Goal: Task Accomplishment & Management: Manage account settings

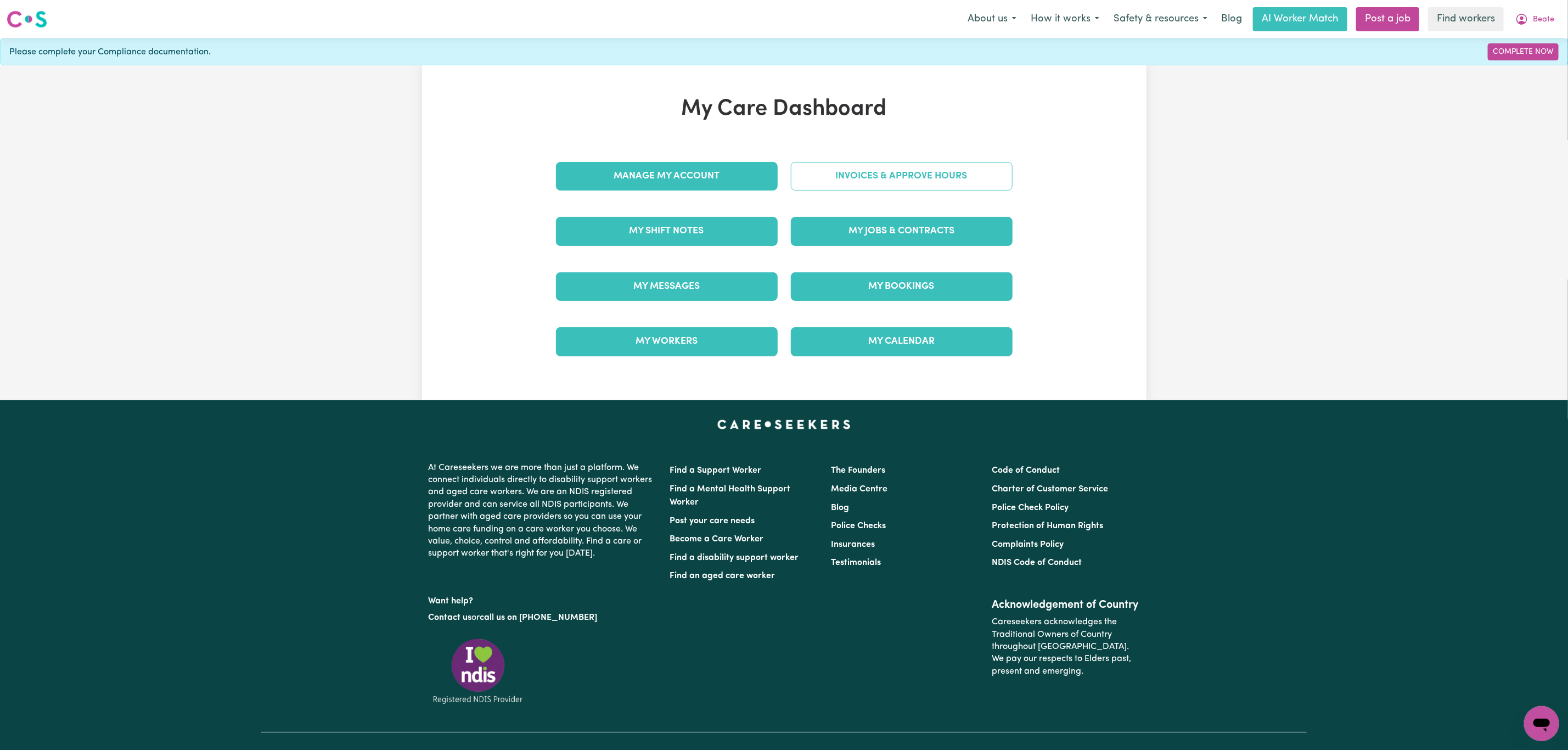
click at [868, 169] on link "Invoices & Approve Hours" at bounding box center [901, 176] width 222 height 29
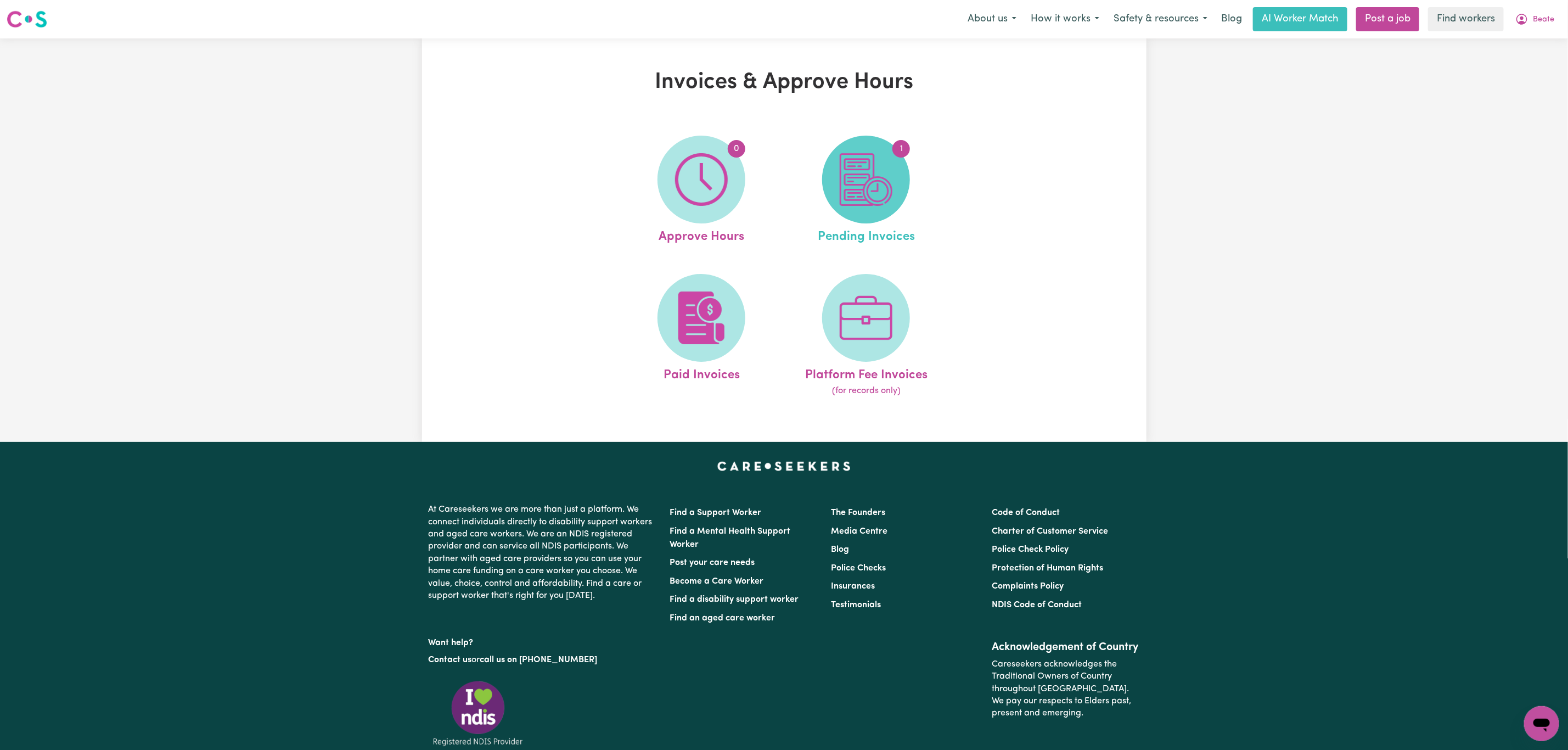
click at [872, 155] on img at bounding box center [866, 180] width 53 height 53
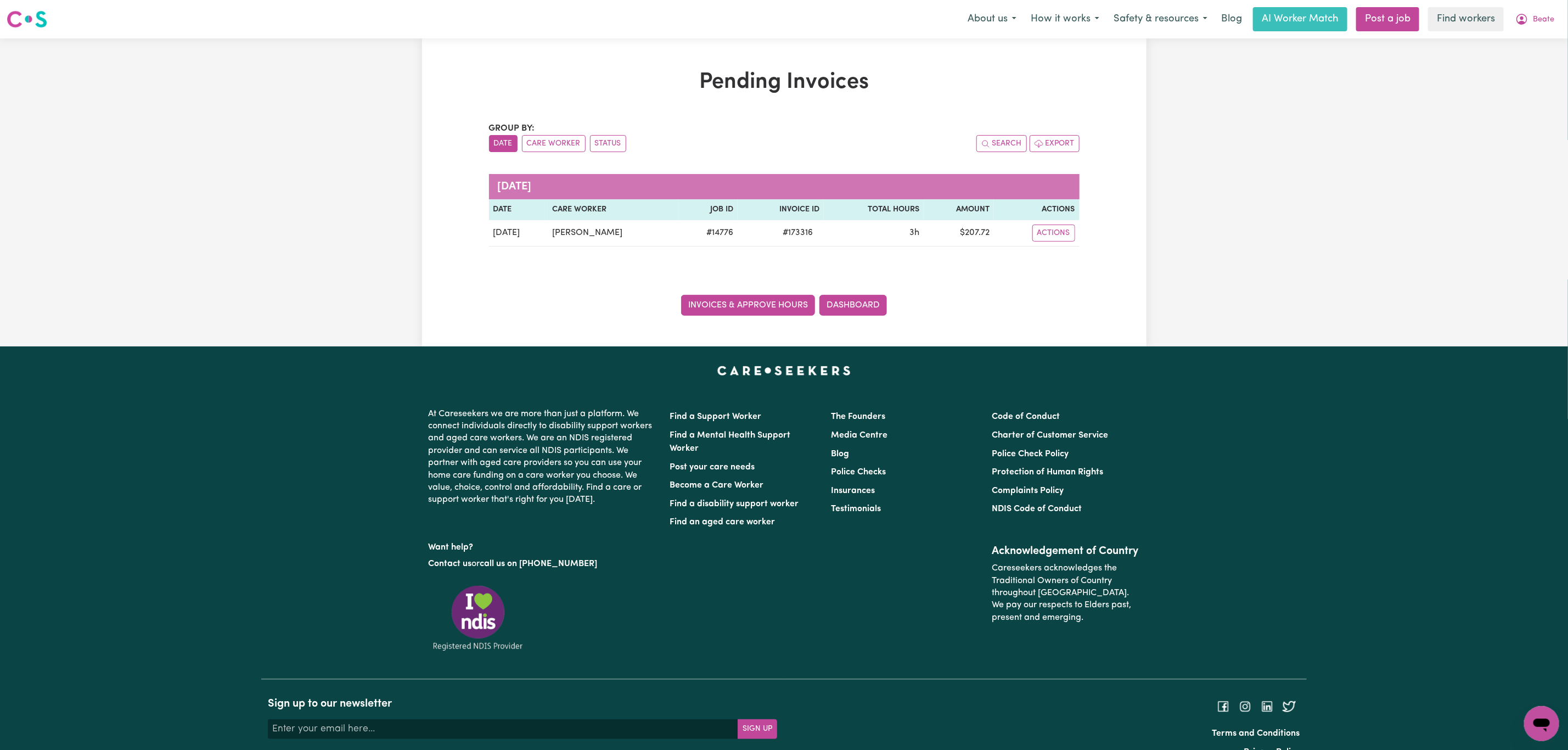
click at [754, 300] on link "Invoices & Approve Hours" at bounding box center [748, 305] width 134 height 21
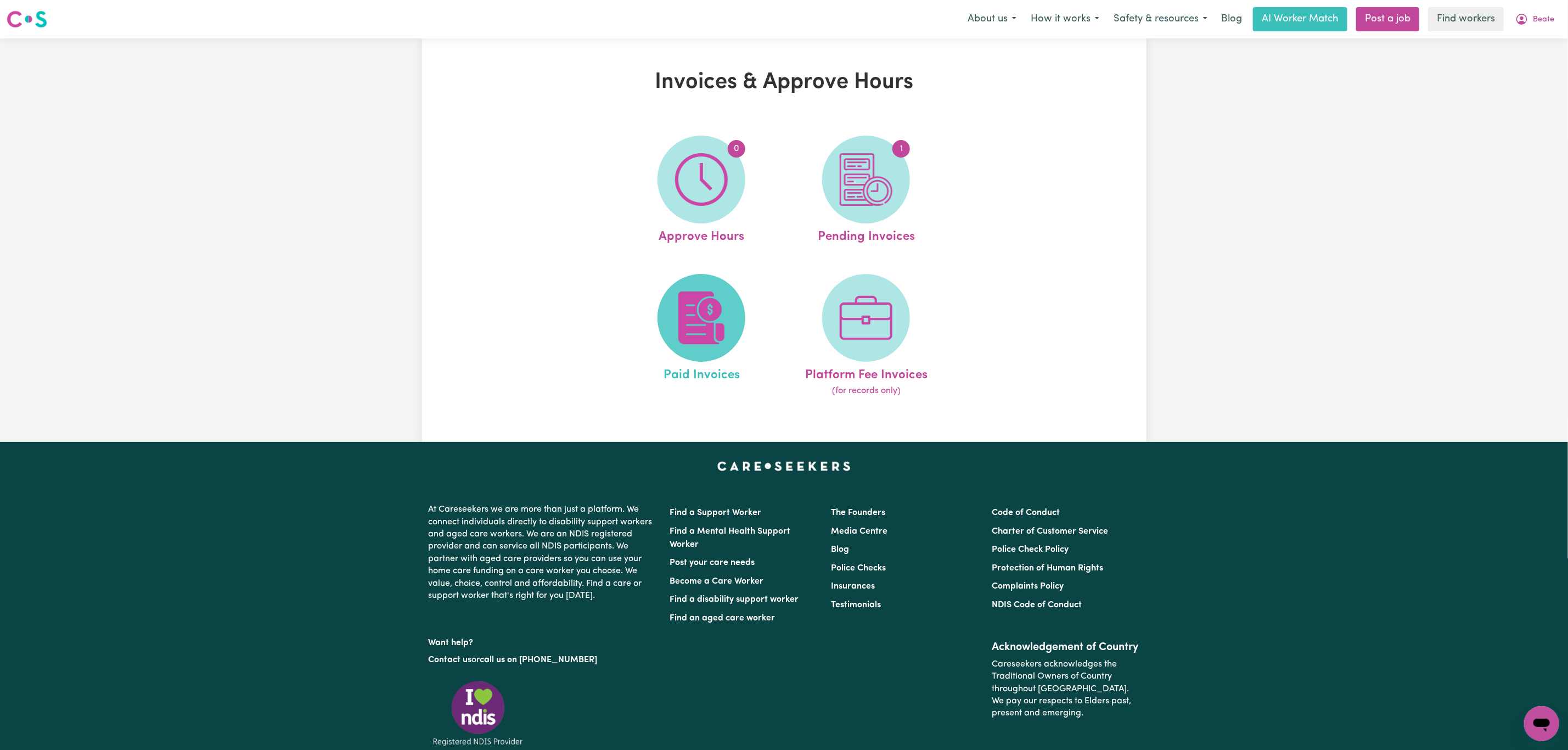
click at [676, 344] on span at bounding box center [701, 318] width 88 height 88
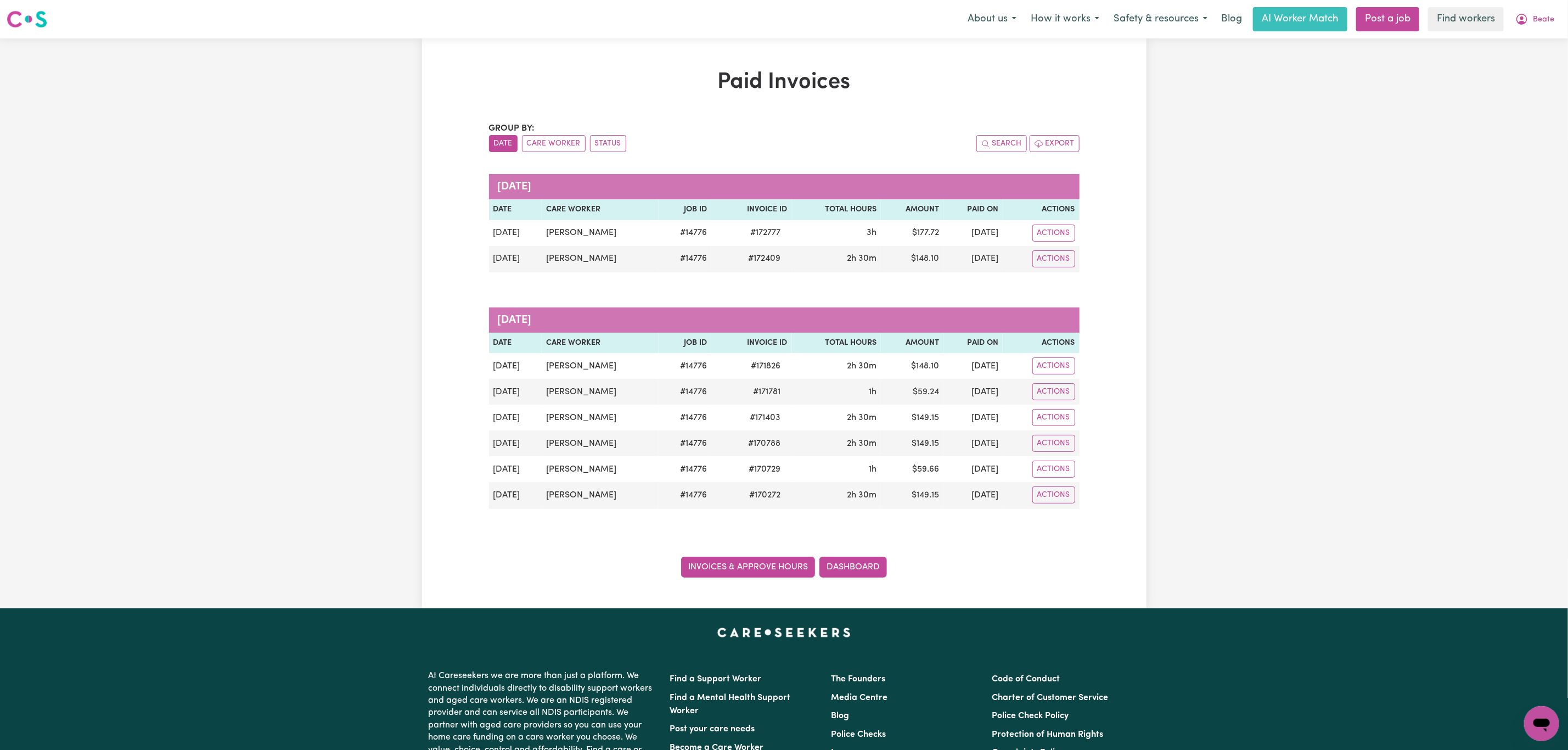
click at [722, 562] on link "Invoices & Approve Hours" at bounding box center [748, 567] width 134 height 21
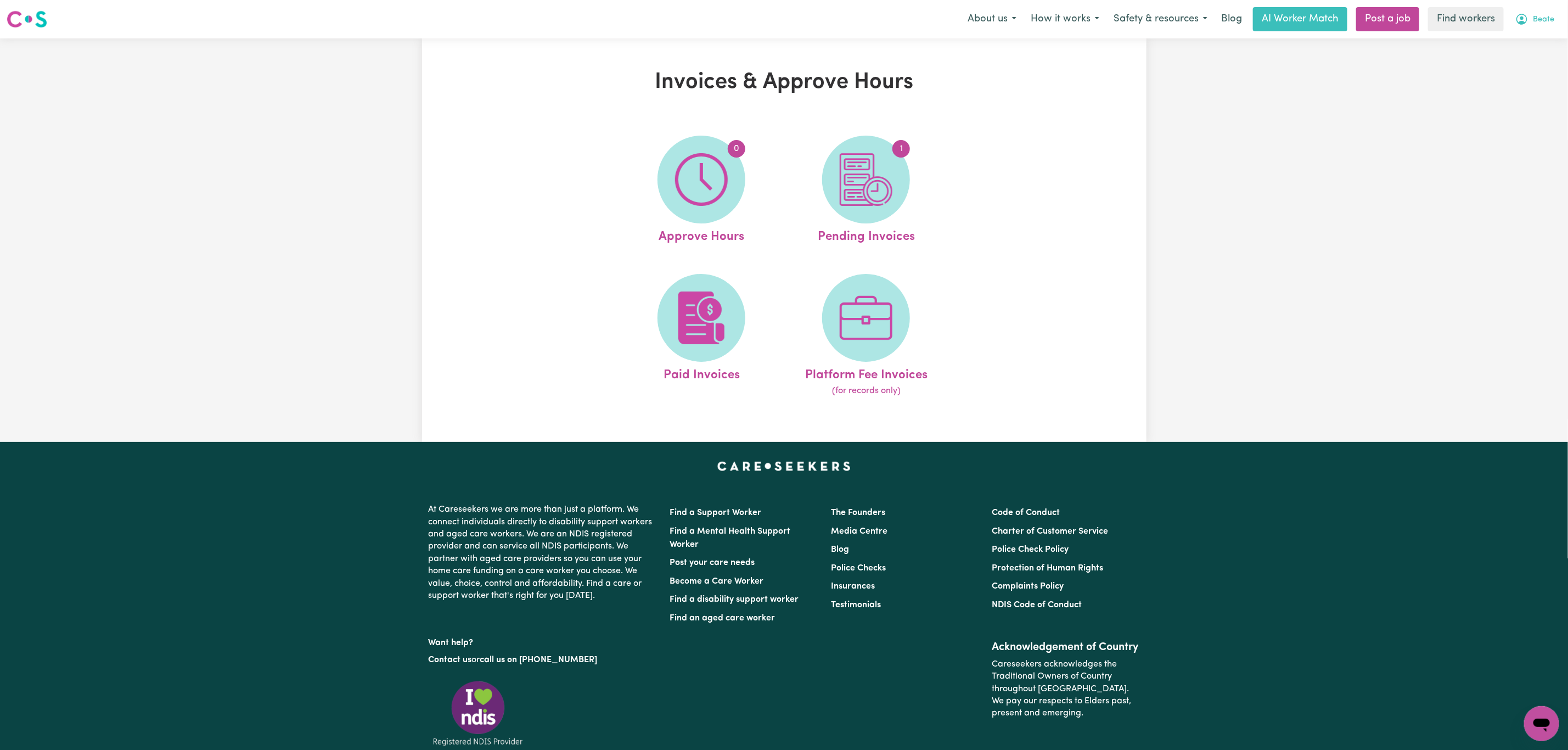
click at [1545, 22] on span "Beate" at bounding box center [1543, 20] width 21 height 12
click at [1528, 65] on link "Logout" at bounding box center [1517, 63] width 86 height 21
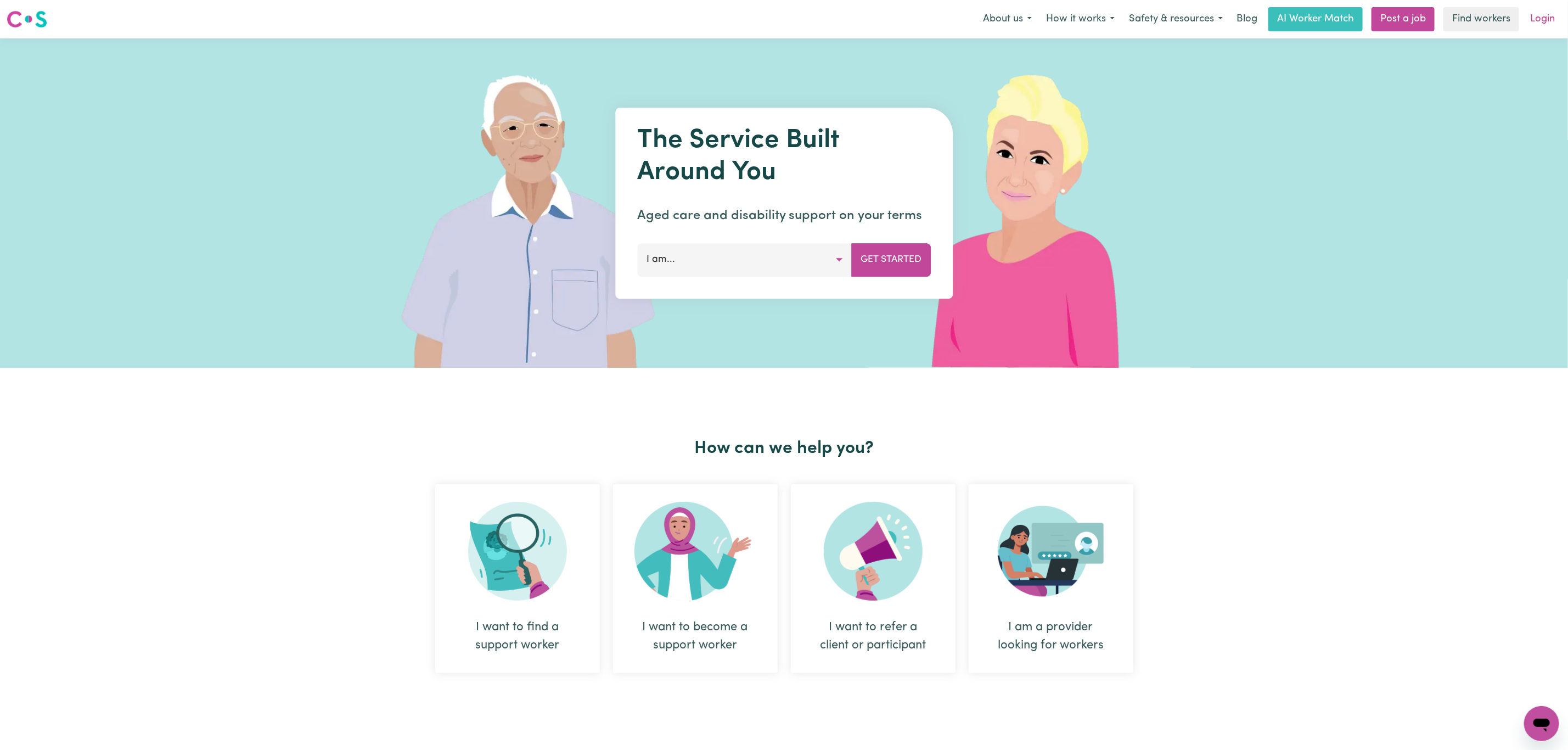
click at [1546, 12] on link "Login" at bounding box center [1542, 19] width 38 height 24
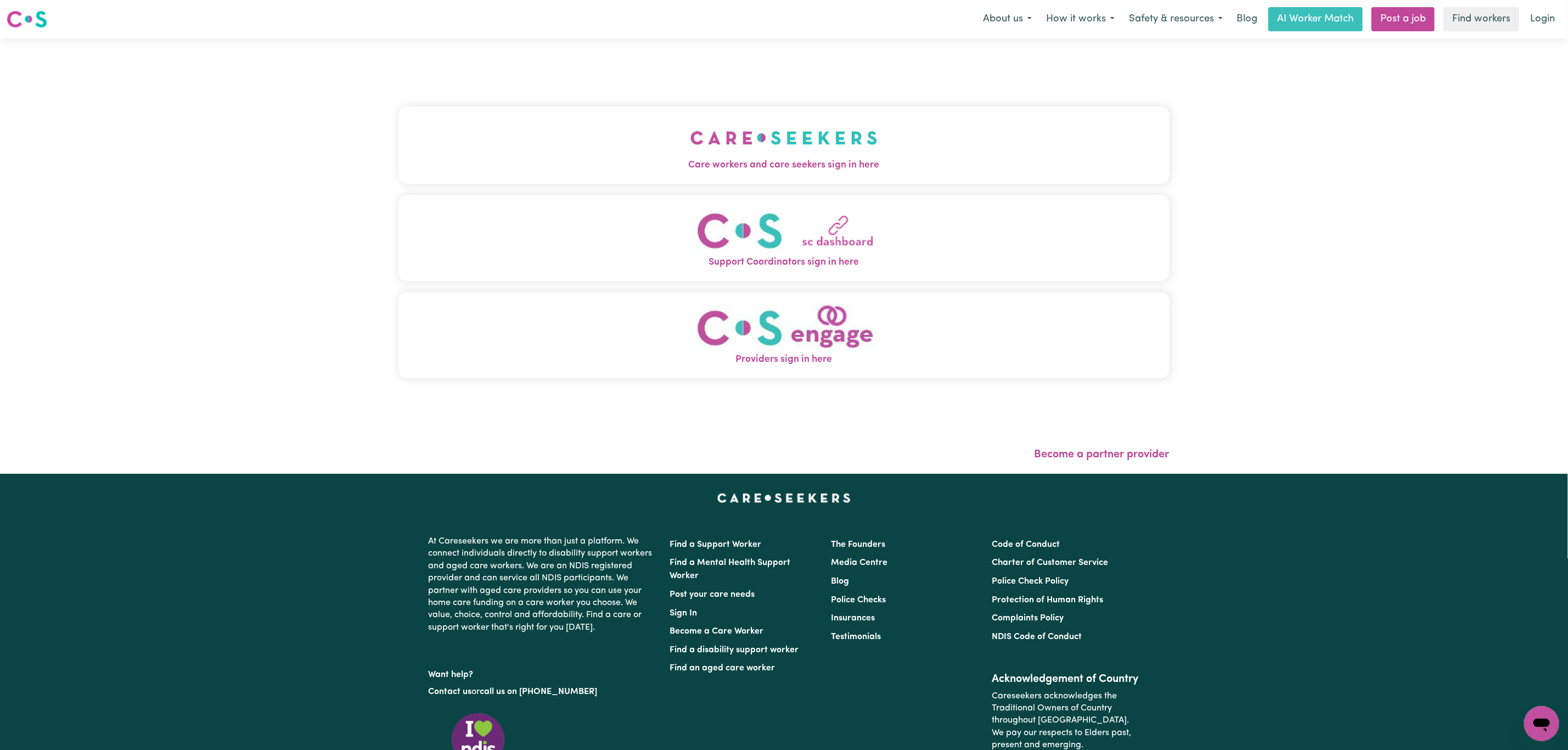
click at [399, 198] on button "Support Coordinators sign in here" at bounding box center [784, 238] width 771 height 86
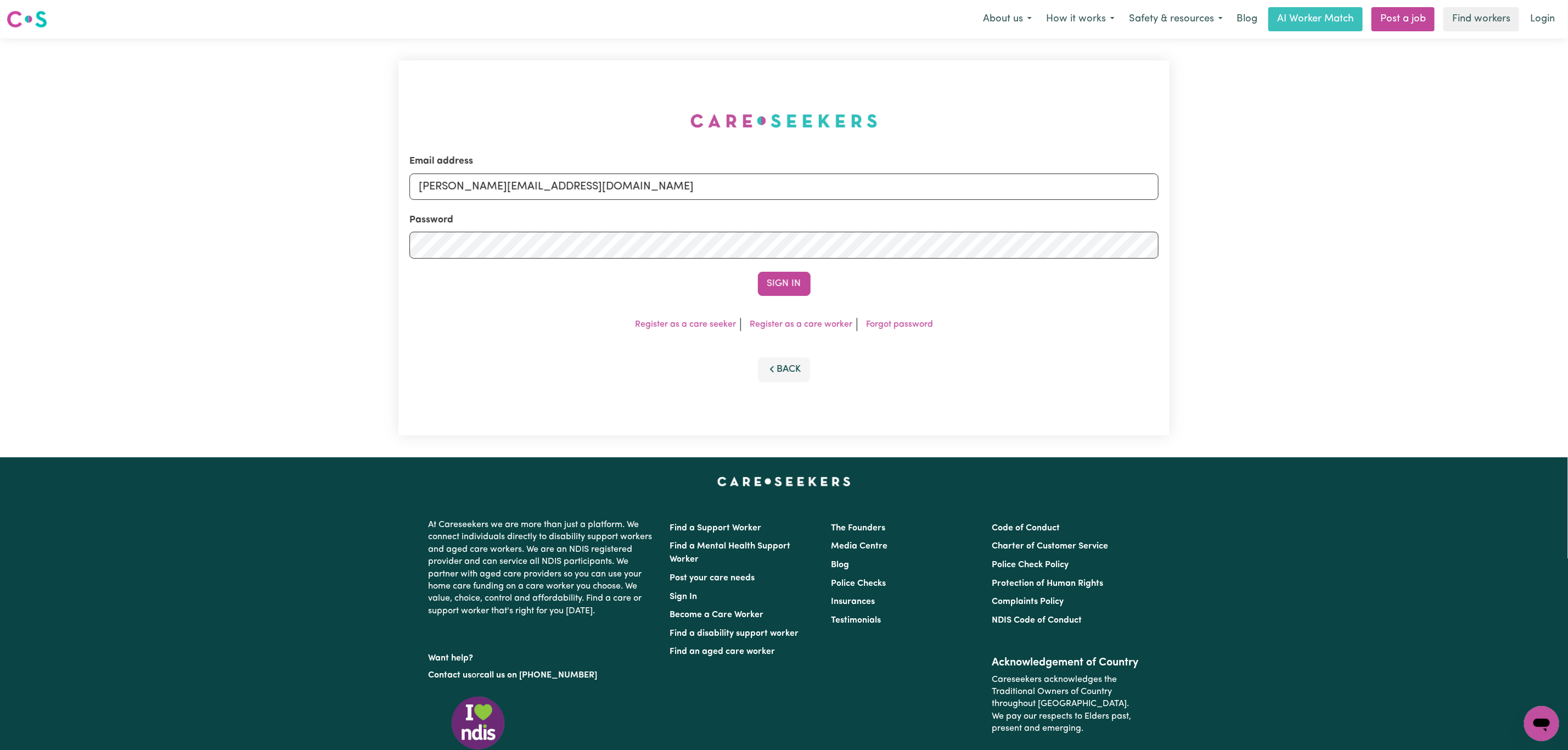
click at [530, 157] on div "Email address [PERSON_NAME][EMAIL_ADDRESS][DOMAIN_NAME]" at bounding box center [784, 177] width 749 height 45
drag, startPoint x: 528, startPoint y: 188, endPoint x: 528, endPoint y: 199, distance: 11.0
click at [528, 188] on input "[PERSON_NAME][EMAIL_ADDRESS][DOMAIN_NAME]" at bounding box center [784, 186] width 749 height 26
drag, startPoint x: 481, startPoint y: 184, endPoint x: 975, endPoint y: 208, distance: 494.6
click at [975, 208] on form "Email address [EMAIL_ADDRESS][PERSON_NAME][DOMAIN_NAME] Password Sign In" at bounding box center [784, 225] width 749 height 142
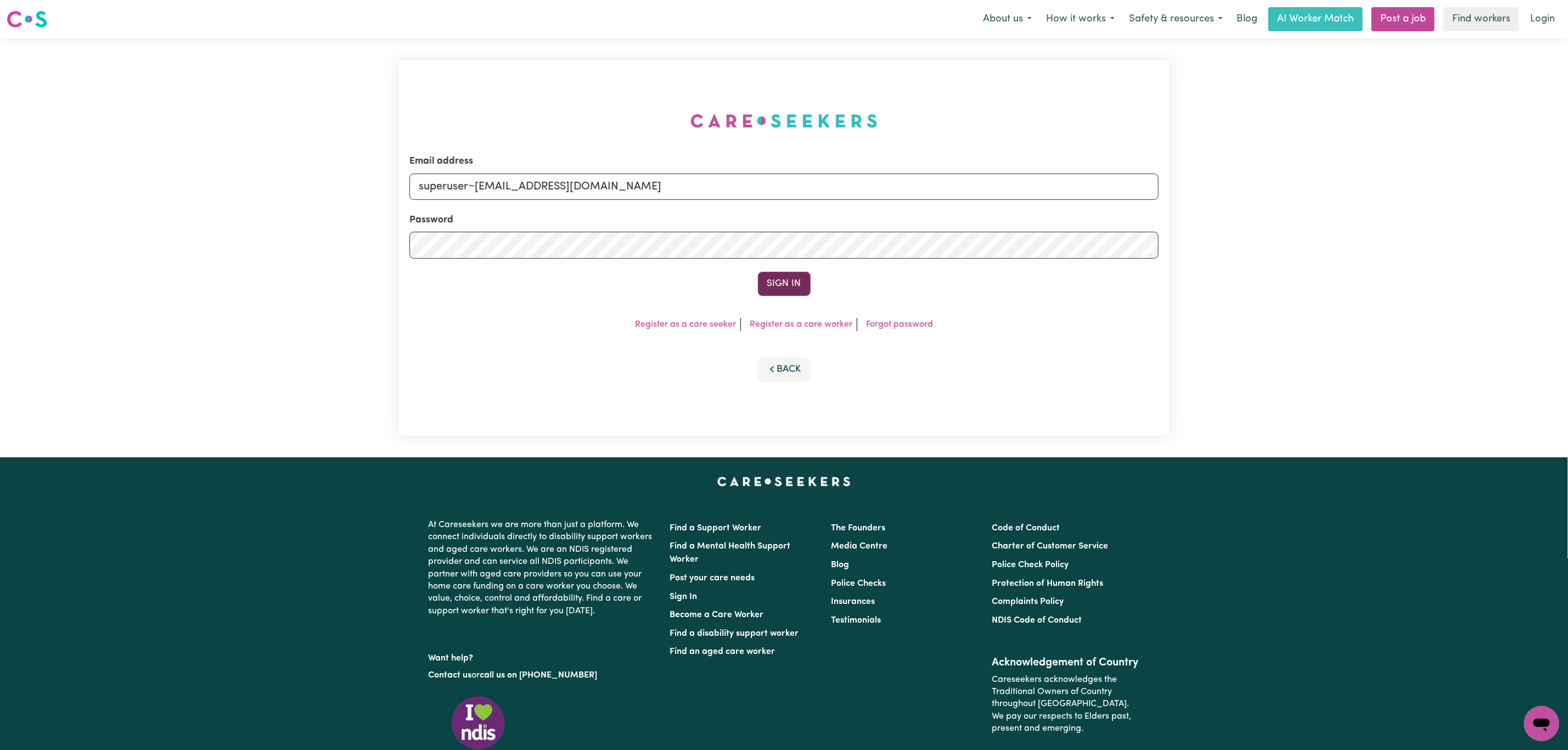
type input "superuser~[EMAIL_ADDRESS][DOMAIN_NAME]"
click at [764, 272] on button "Sign In" at bounding box center [784, 284] width 53 height 24
